Goal: Check status: Check status

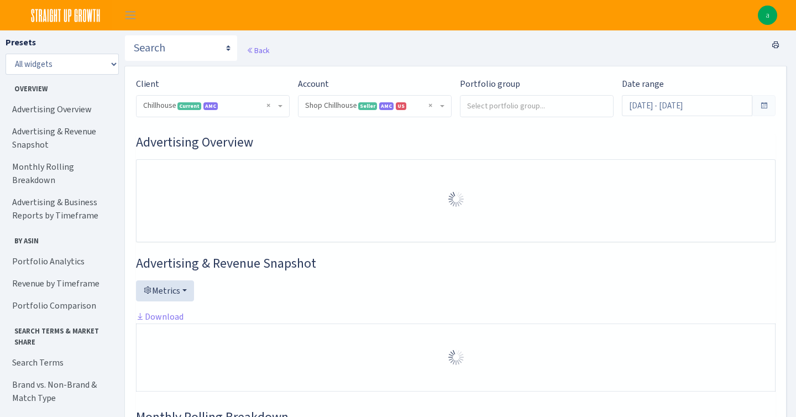
select select "731601115775663"
click at [713, 99] on input "Jul 13, 2025 - Aug 11, 2025" at bounding box center [687, 105] width 130 height 21
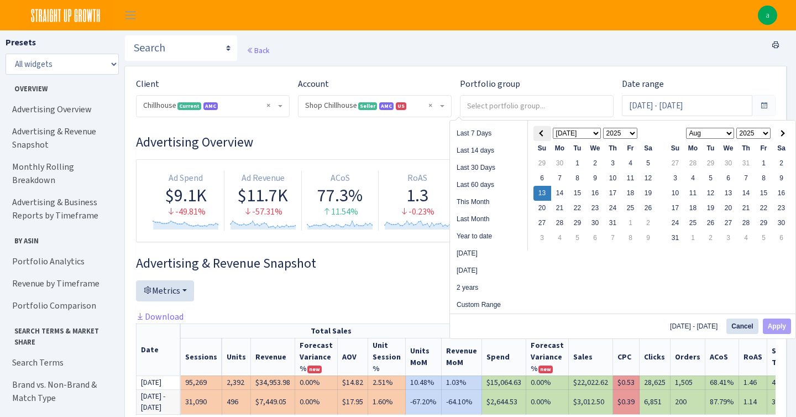
click at [544, 130] on th at bounding box center [542, 133] width 18 height 15
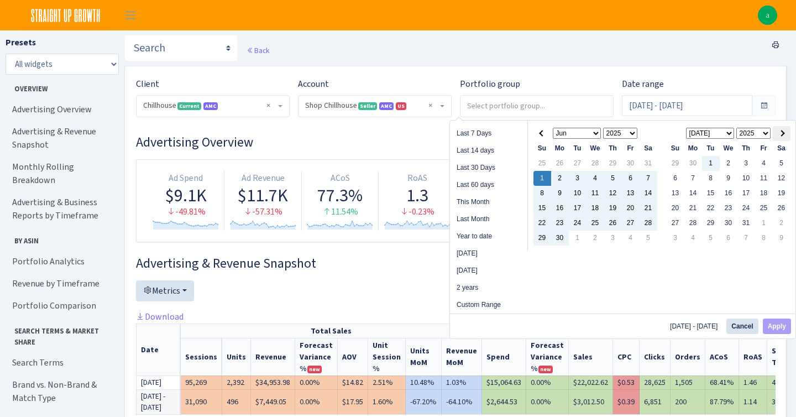
click at [782, 136] on th at bounding box center [782, 133] width 18 height 15
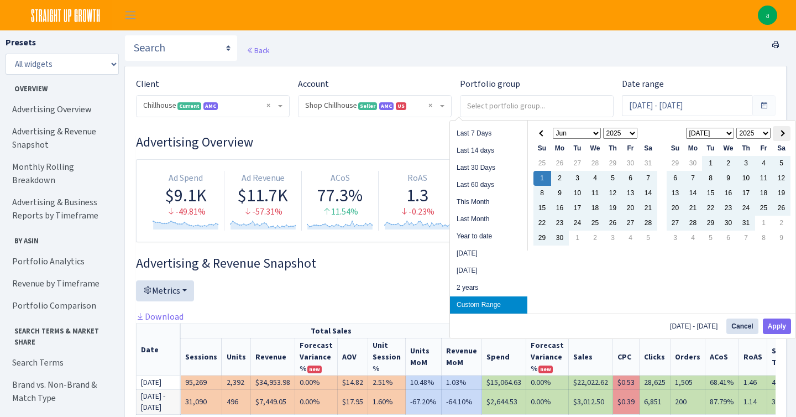
click at [783, 133] on span at bounding box center [781, 133] width 6 height 6
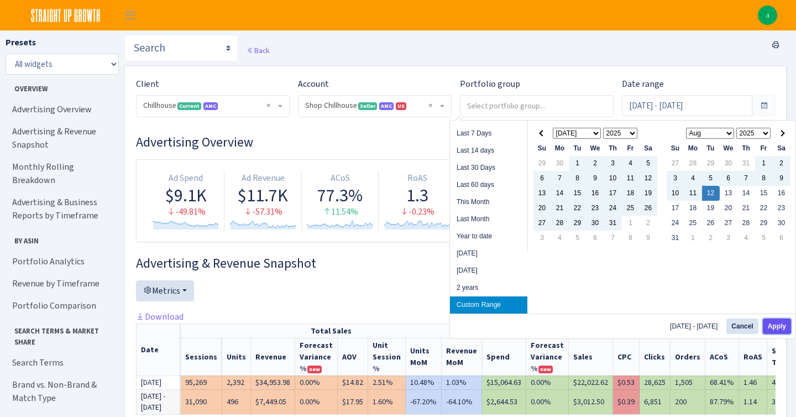
click at [776, 324] on button "Apply" at bounding box center [777, 325] width 28 height 15
type input "Jun 1, 2025 - Aug 12, 2025"
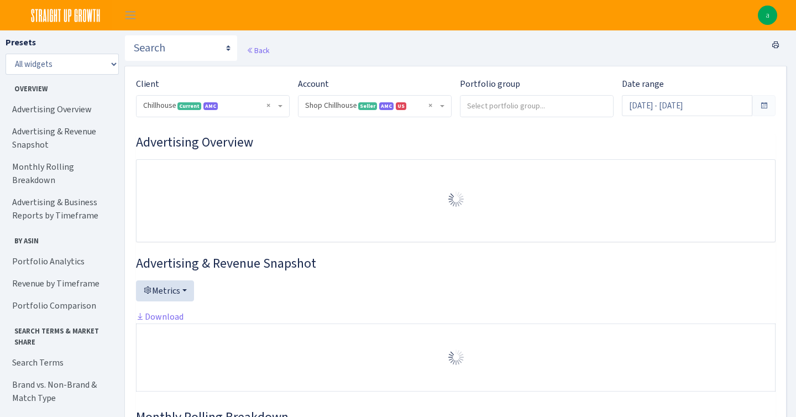
select select "731601115775663"
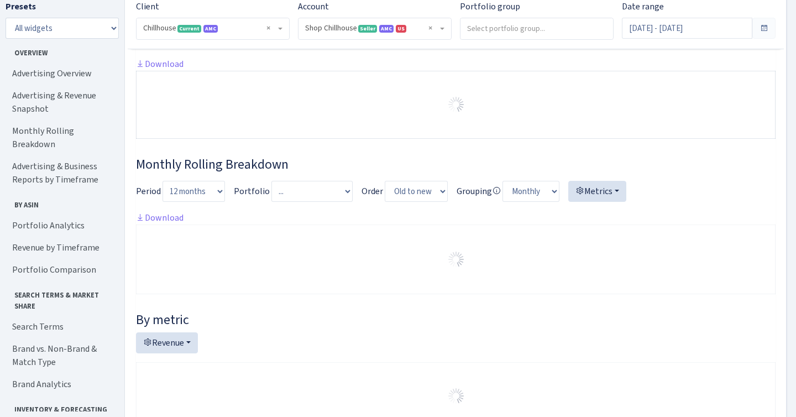
scroll to position [264, 0]
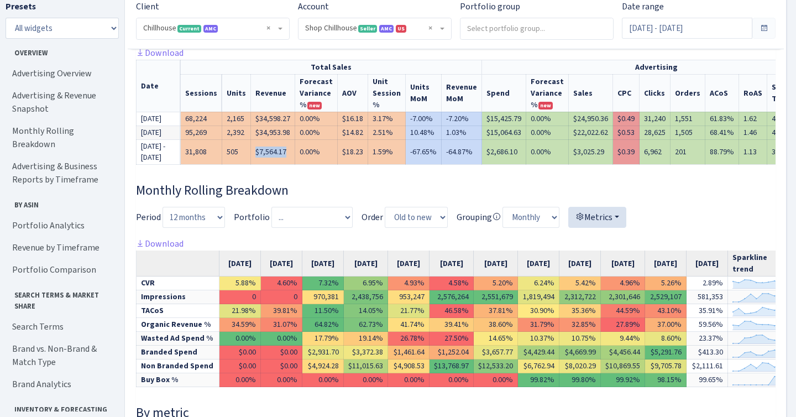
drag, startPoint x: 258, startPoint y: 156, endPoint x: 295, endPoint y: 156, distance: 37.0
click at [295, 156] on td "$7,564.17" at bounding box center [273, 151] width 44 height 25
copy td "$7,564.17"
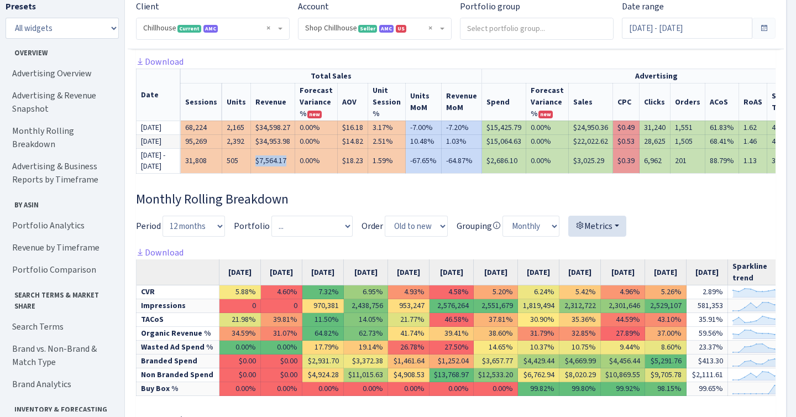
scroll to position [244, 0]
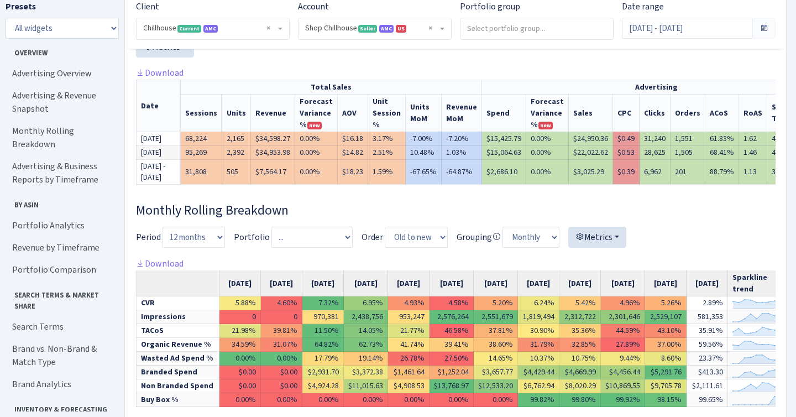
click at [762, 27] on span at bounding box center [763, 28] width 9 height 9
click at [699, 27] on input "Jun 1, 2025 - Aug 12, 2025" at bounding box center [687, 28] width 130 height 21
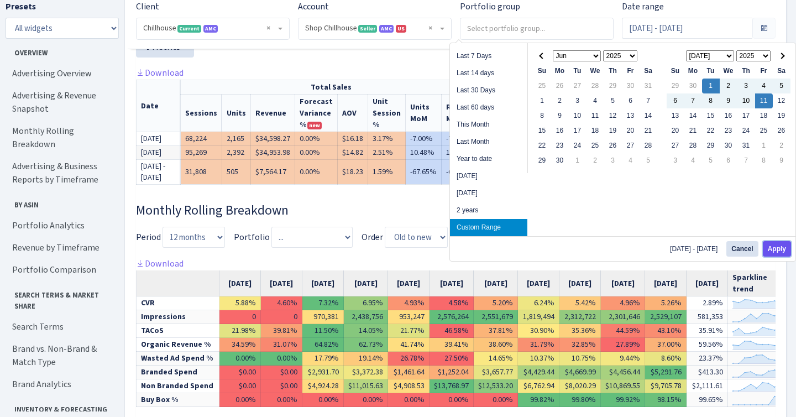
click at [775, 249] on button "Apply" at bounding box center [777, 248] width 28 height 15
type input "[DATE] - [DATE]"
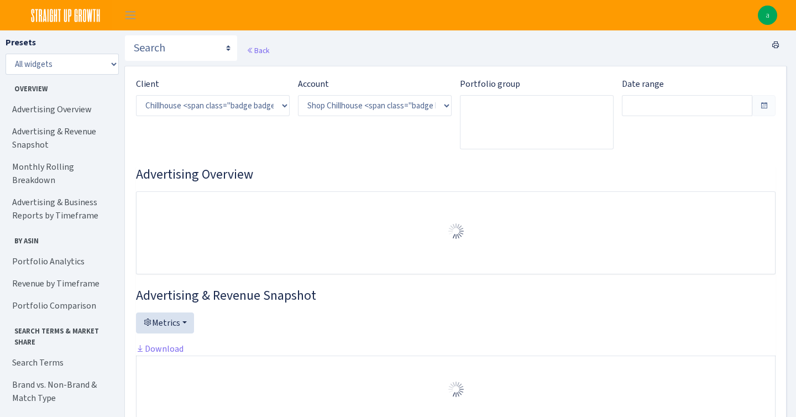
select select "731601115775663"
type input "[DATE] - [DATE]"
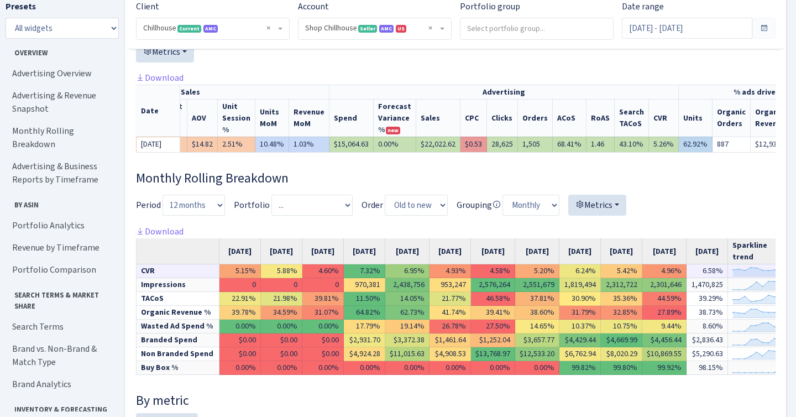
scroll to position [403, 0]
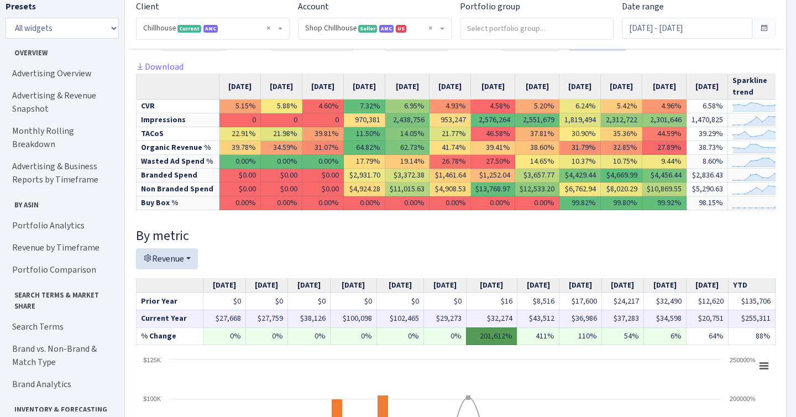
drag, startPoint x: 704, startPoint y: 305, endPoint x: 734, endPoint y: 306, distance: 29.8
click at [734, 309] on tr "Current Year $27,668 $27,759 $38,126 $100,098 $102,465 $29,273 $32,274 $43,512 …" at bounding box center [456, 318] width 639 height 18
drag, startPoint x: 727, startPoint y: 306, endPoint x: 694, endPoint y: 306, distance: 32.6
click at [694, 309] on td "$20,751" at bounding box center [707, 318] width 42 height 18
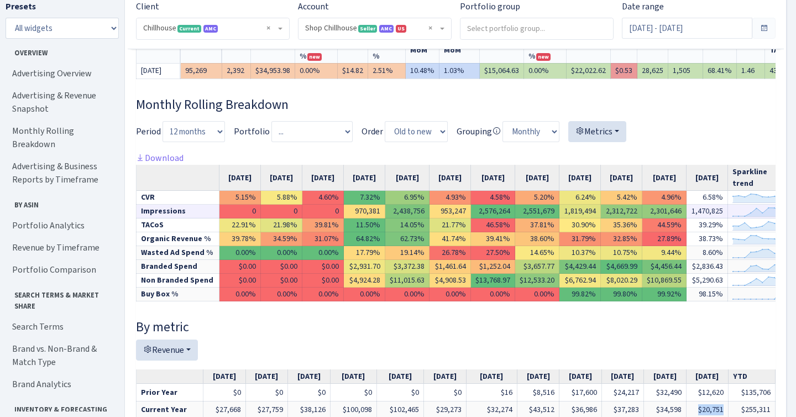
scroll to position [360, 0]
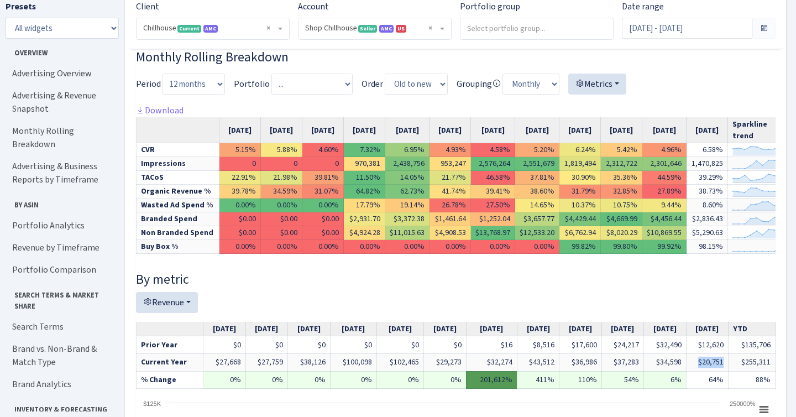
copy td "$20,751"
